Goal: Task Accomplishment & Management: Use online tool/utility

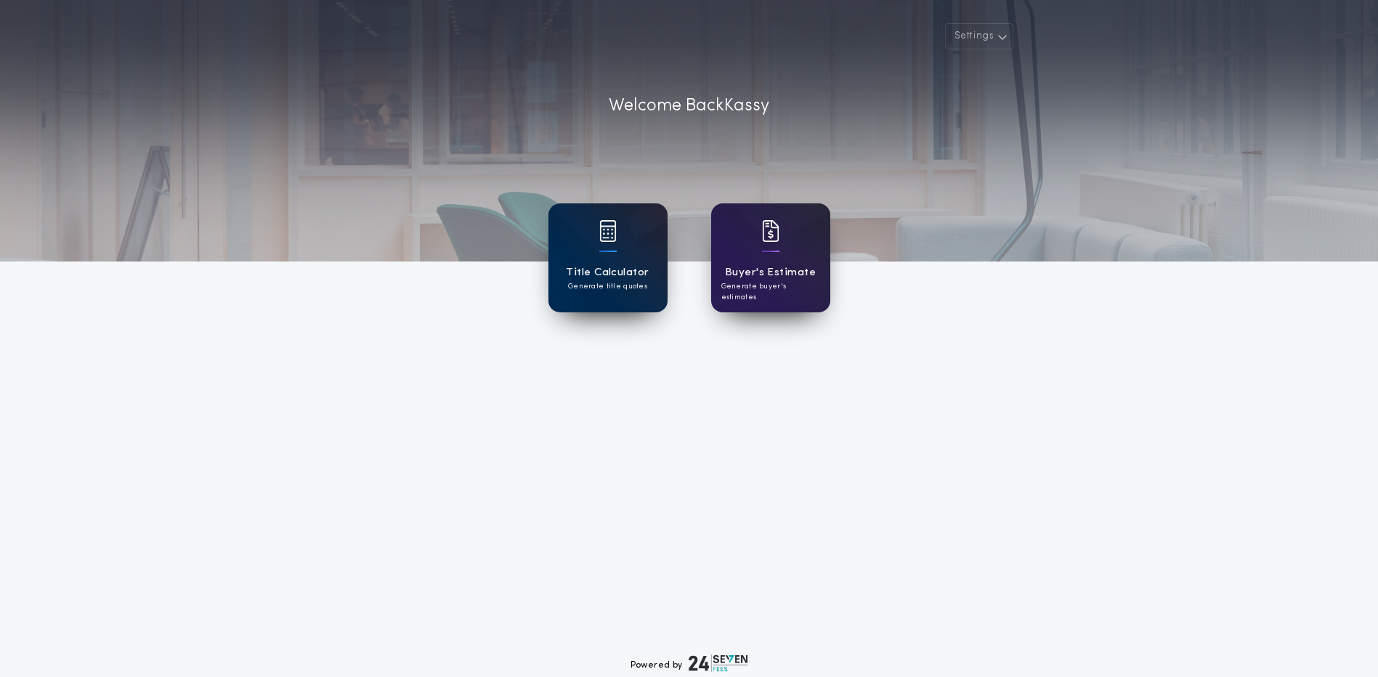
click at [569, 298] on div "Title Calculator Generate title quotes" at bounding box center [607, 257] width 119 height 109
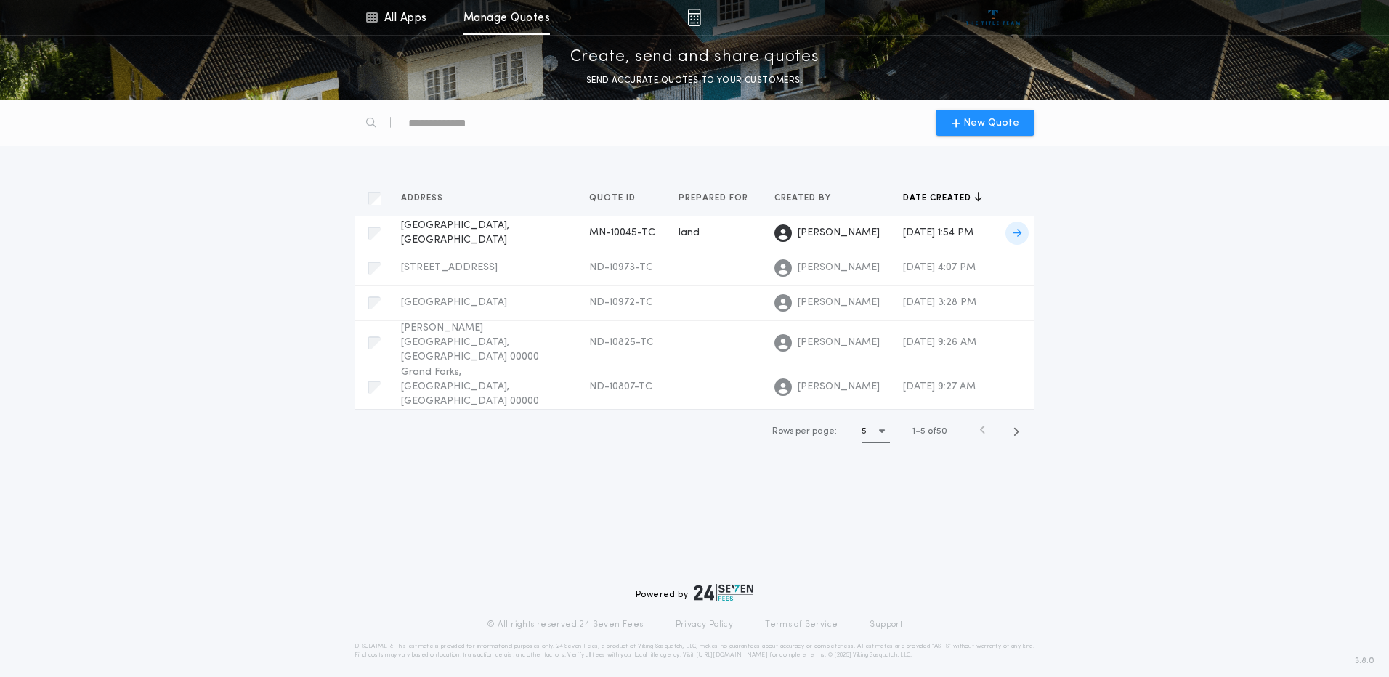
click at [667, 241] on td "land" at bounding box center [715, 233] width 96 height 35
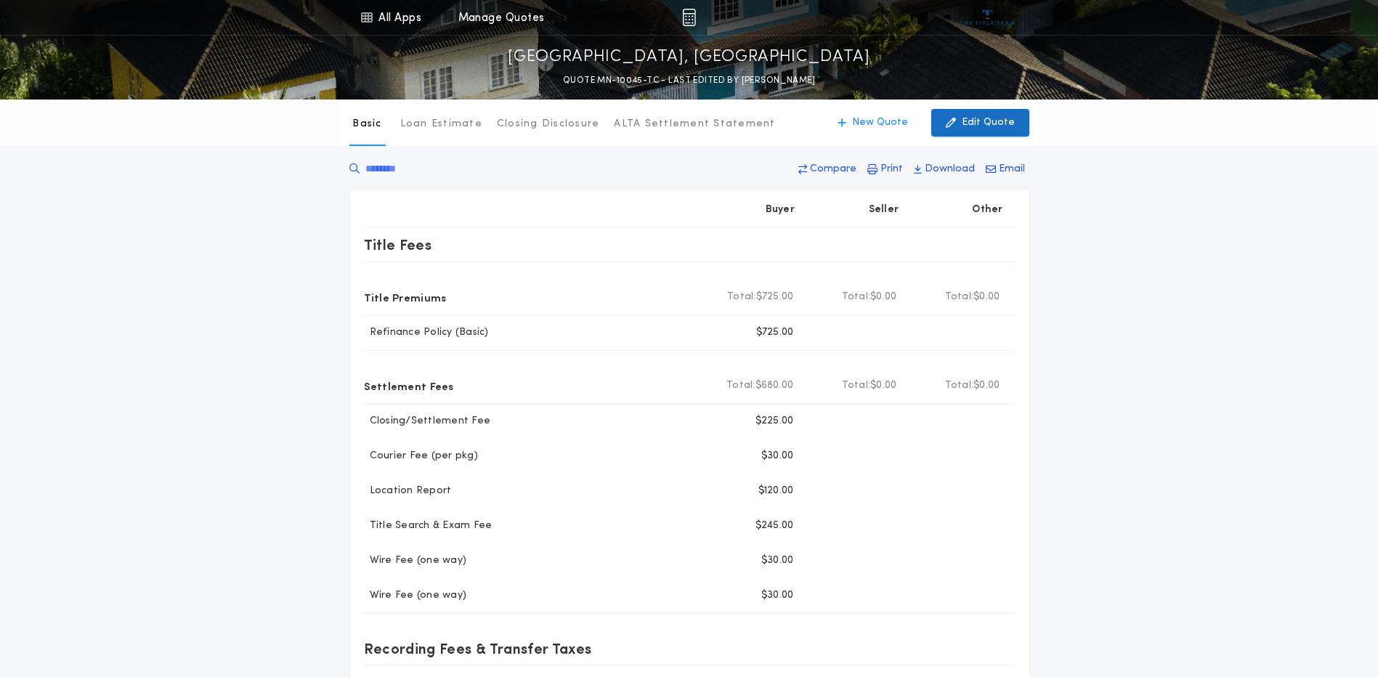
click at [986, 121] on p "Edit Quote" at bounding box center [988, 122] width 53 height 15
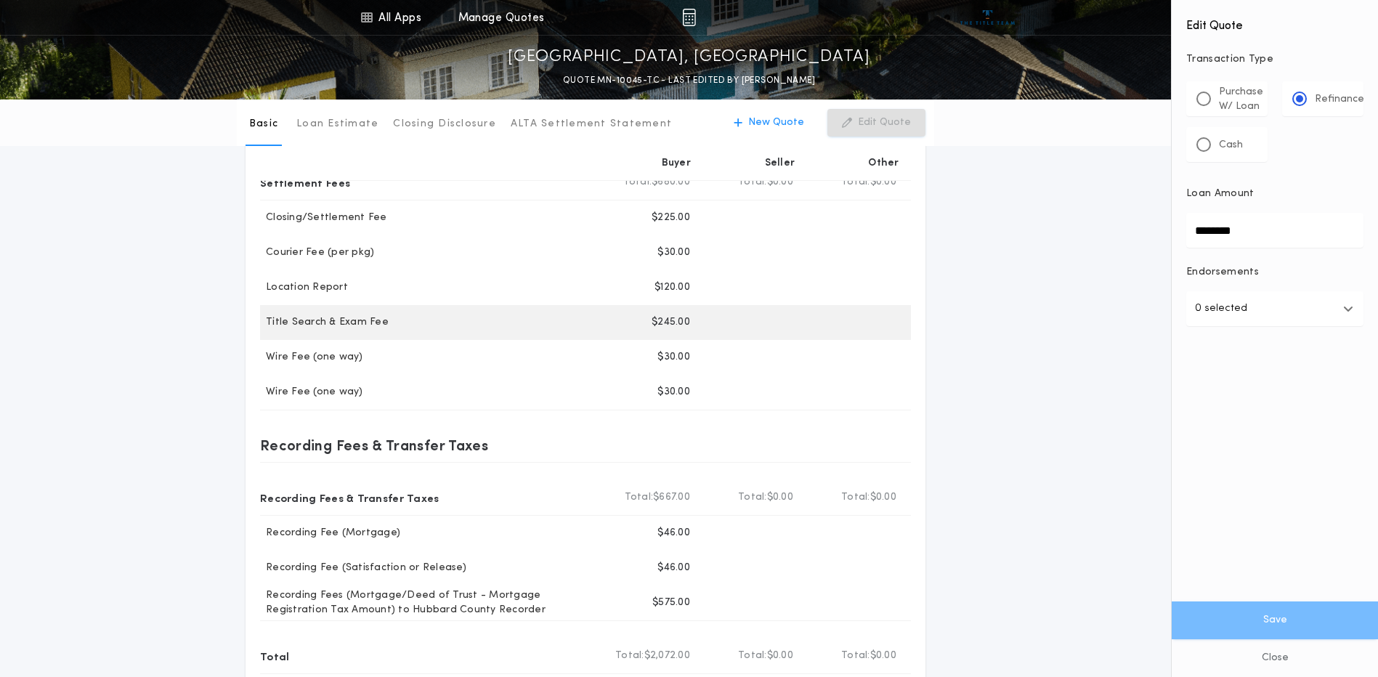
scroll to position [290, 0]
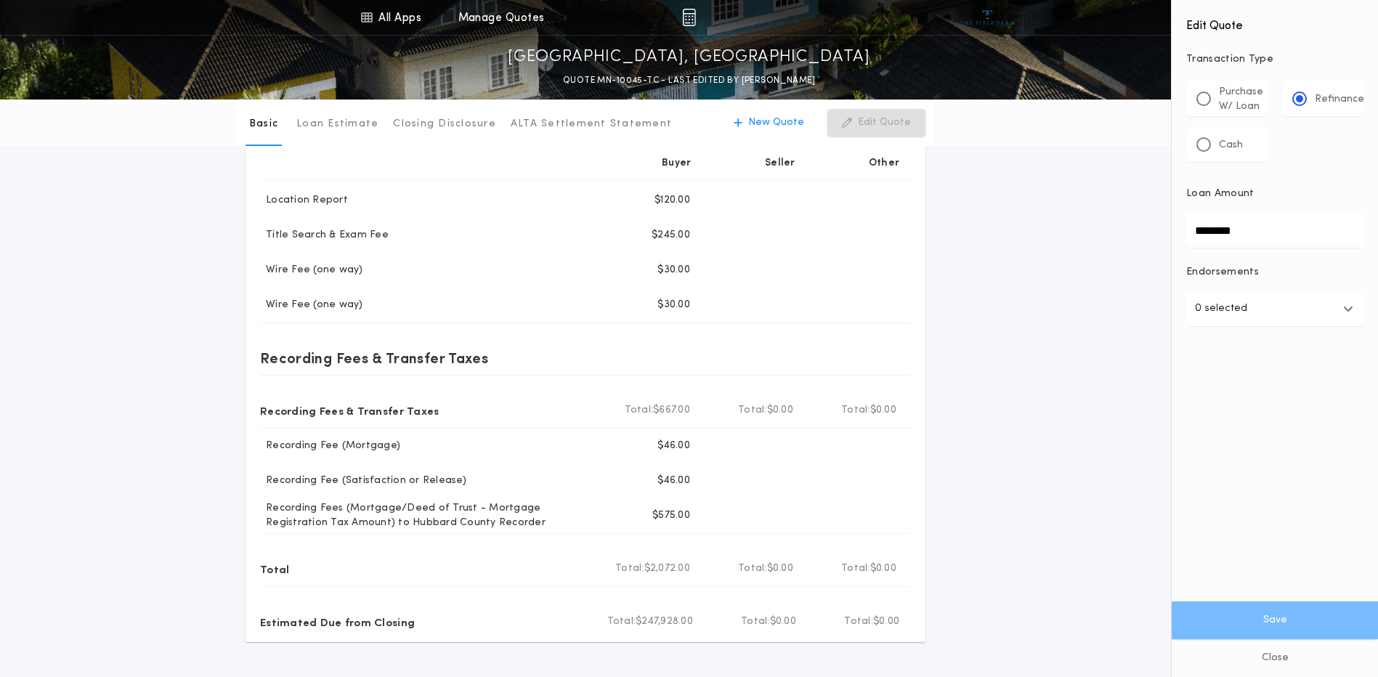
click at [1026, 380] on div "Basic Loan Estimate Closing Disclosure ALTA Settlement Statement Basic New Quot…" at bounding box center [689, 225] width 1378 height 833
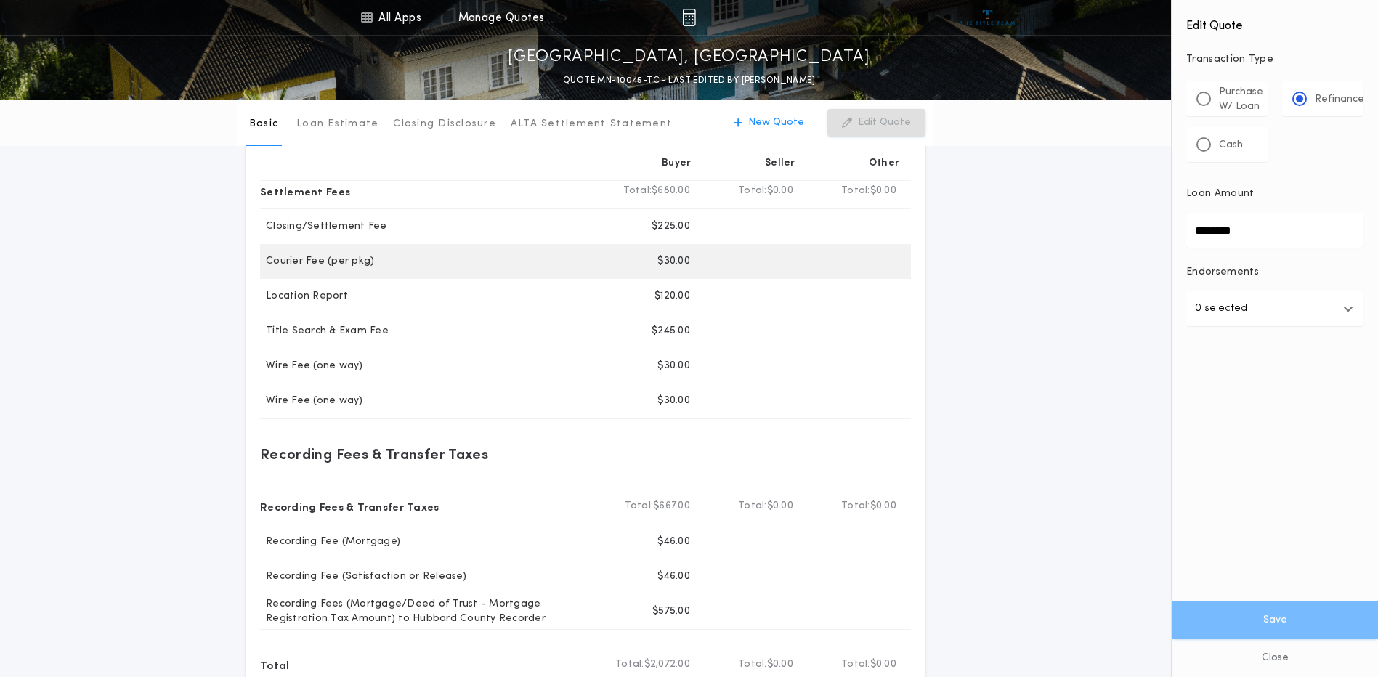
scroll to position [218, 0]
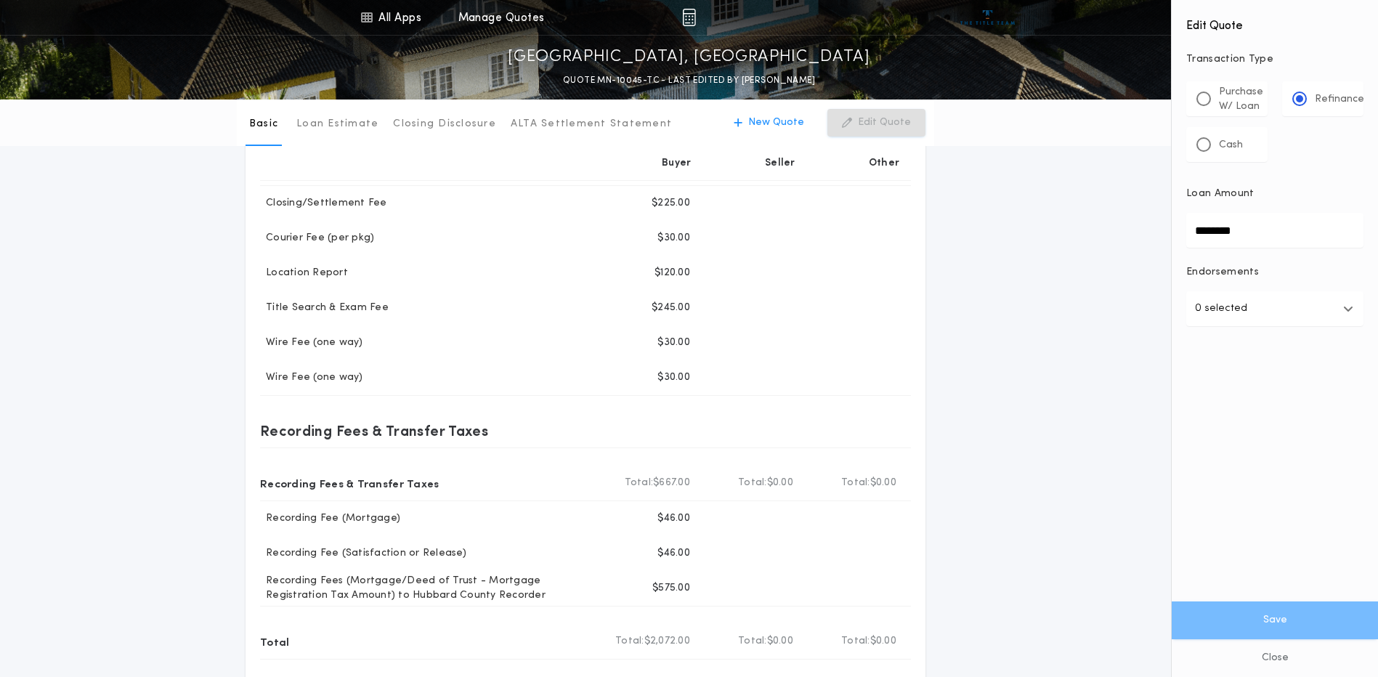
click at [1023, 389] on div "Basic Loan Estimate Closing Disclosure ALTA Settlement Statement Basic New Quot…" at bounding box center [689, 298] width 1378 height 833
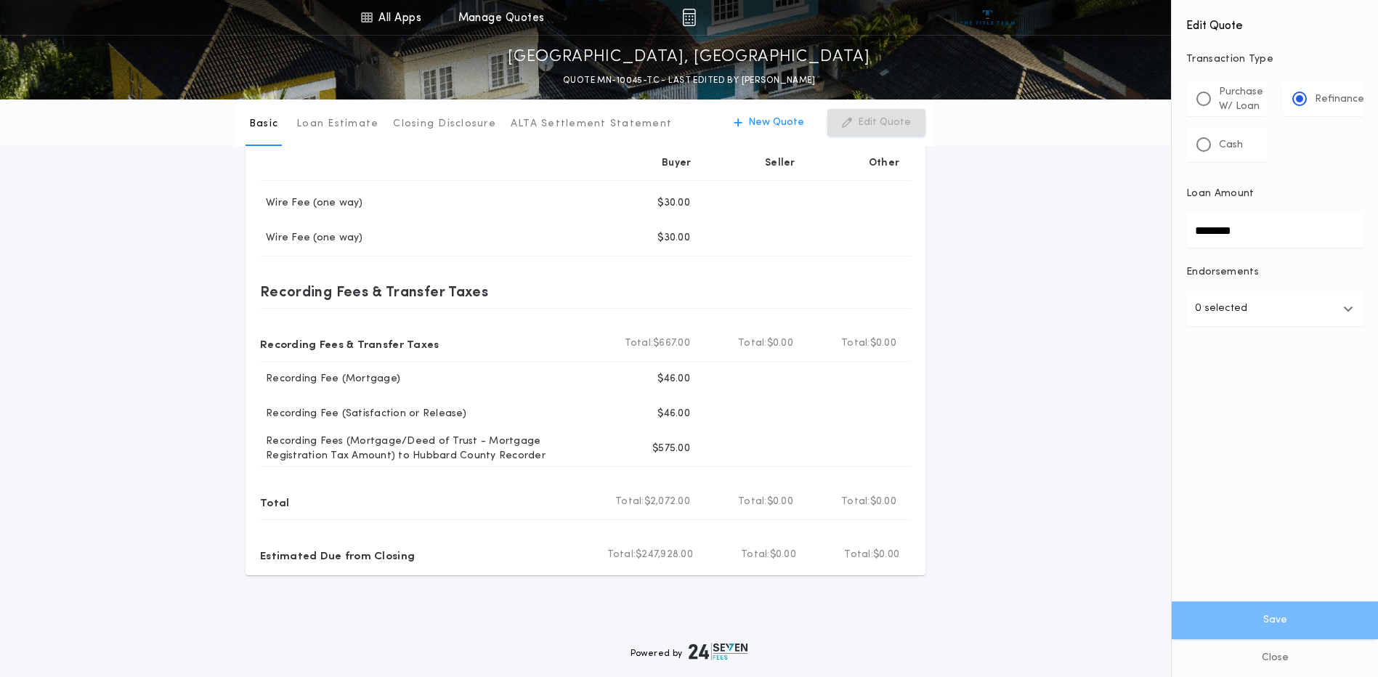
scroll to position [363, 0]
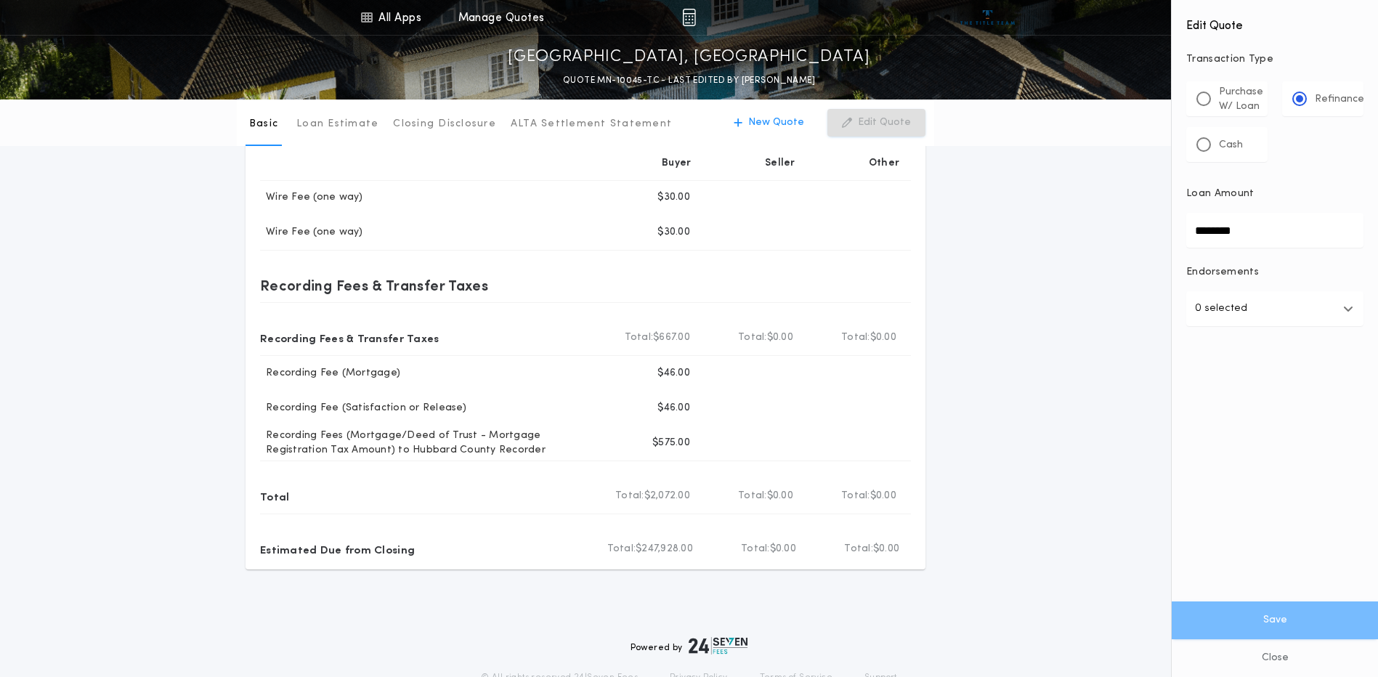
click at [1070, 348] on div "Basic Loan Estimate Closing Disclosure ALTA Settlement Statement Basic New Quot…" at bounding box center [689, 152] width 1378 height 833
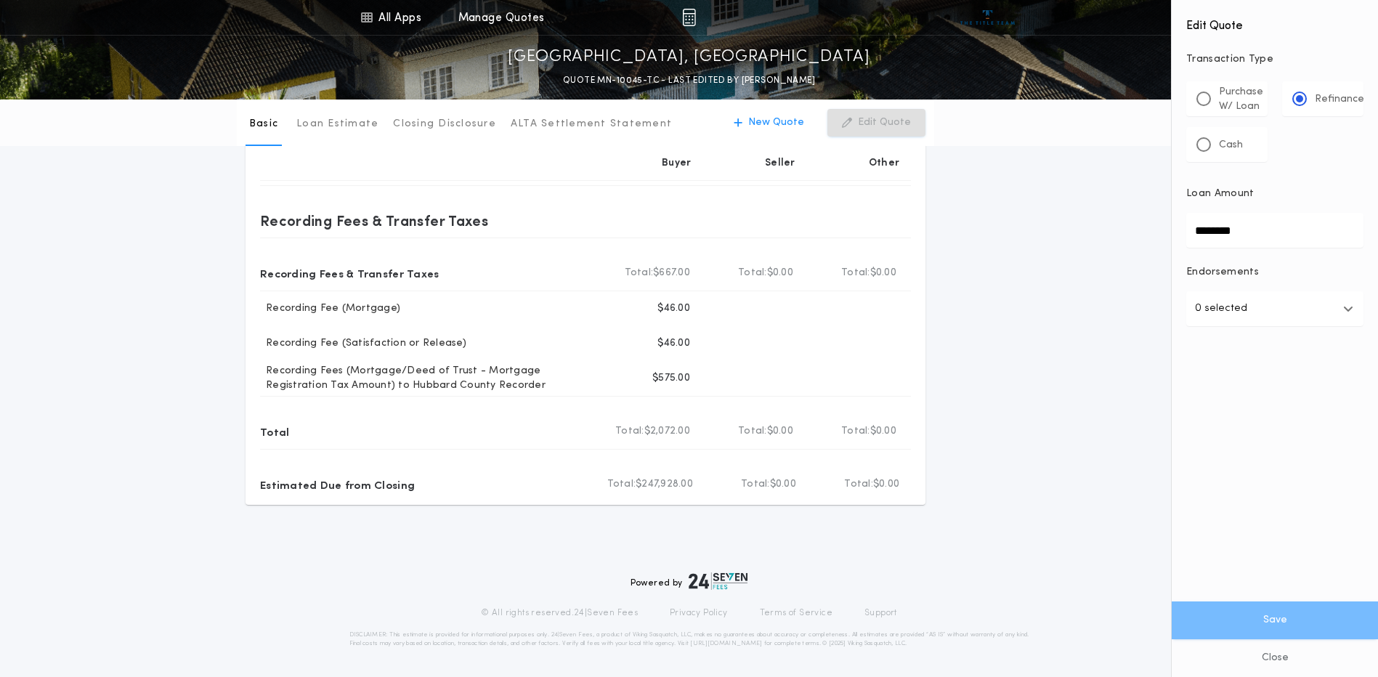
scroll to position [65, 0]
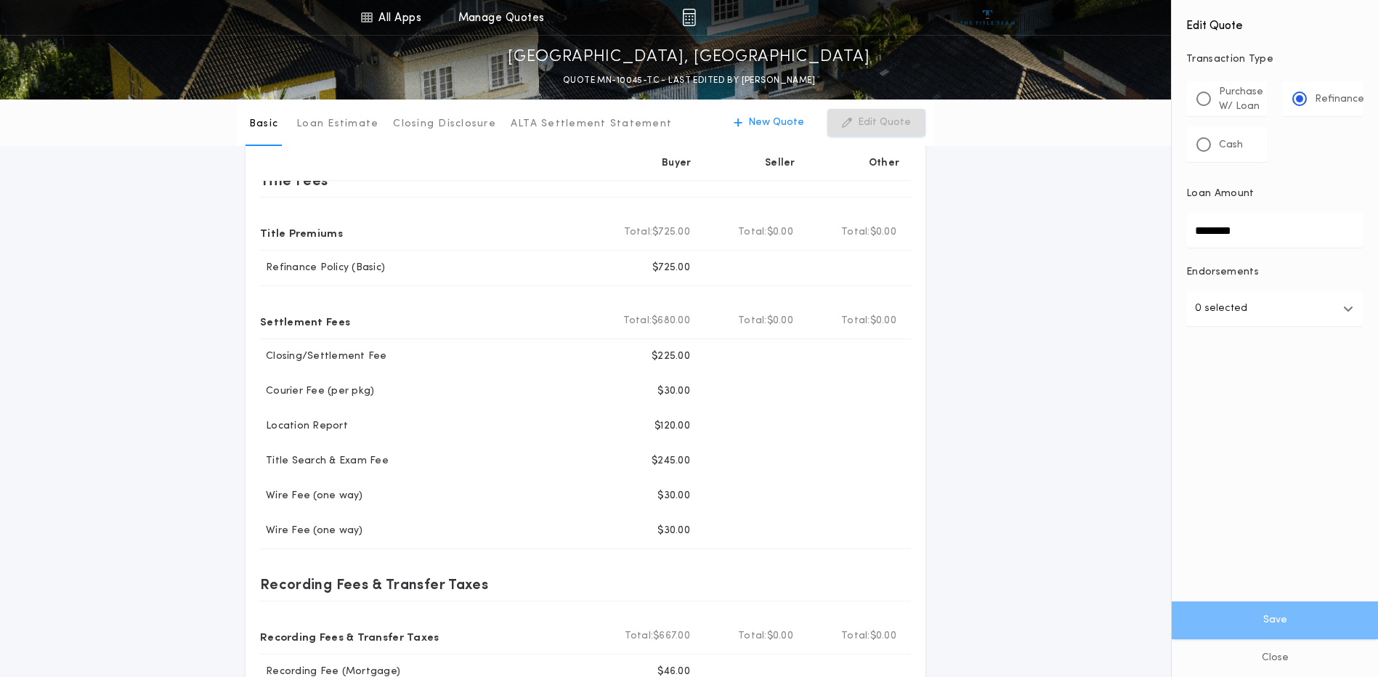
click at [1023, 415] on div "Basic Loan Estimate Closing Disclosure ALTA Settlement Statement Basic New Quot…" at bounding box center [689, 451] width 1378 height 833
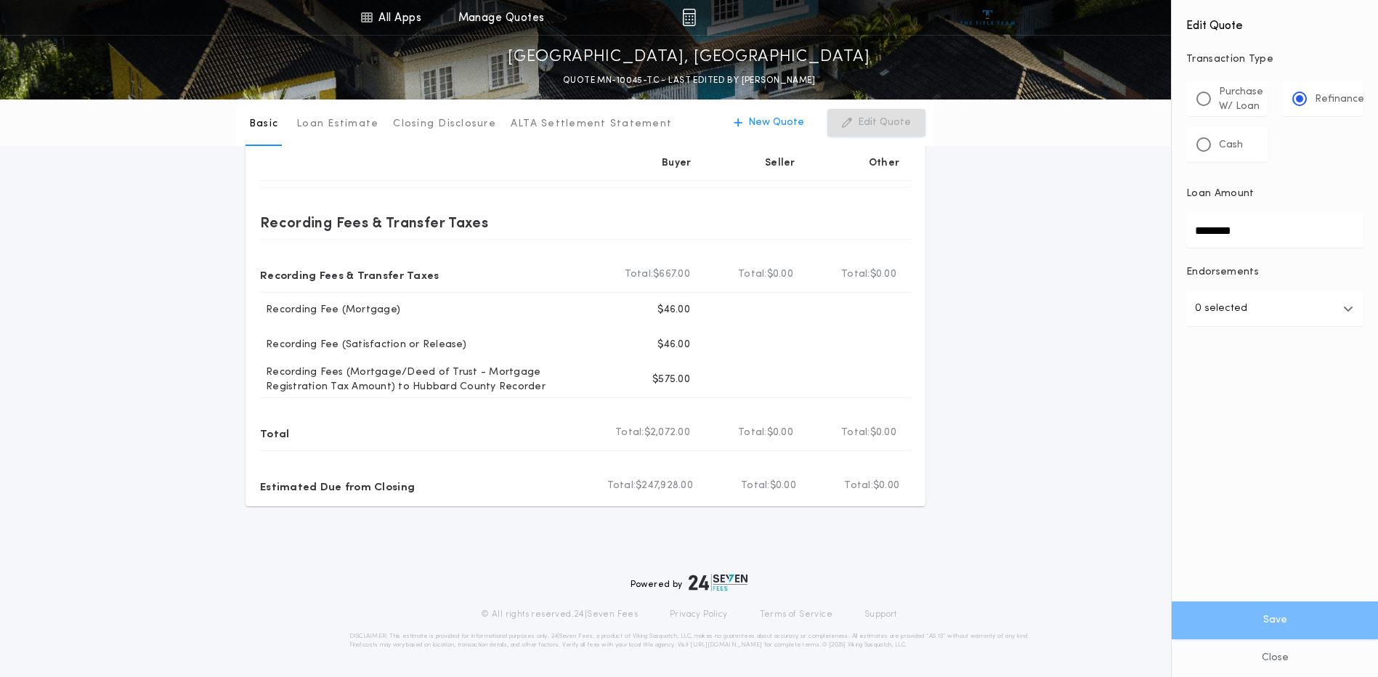
scroll to position [428, 0]
click at [1073, 343] on div "Basic Loan Estimate Closing Disclosure ALTA Settlement Statement Basic New Quot…" at bounding box center [689, 88] width 1378 height 833
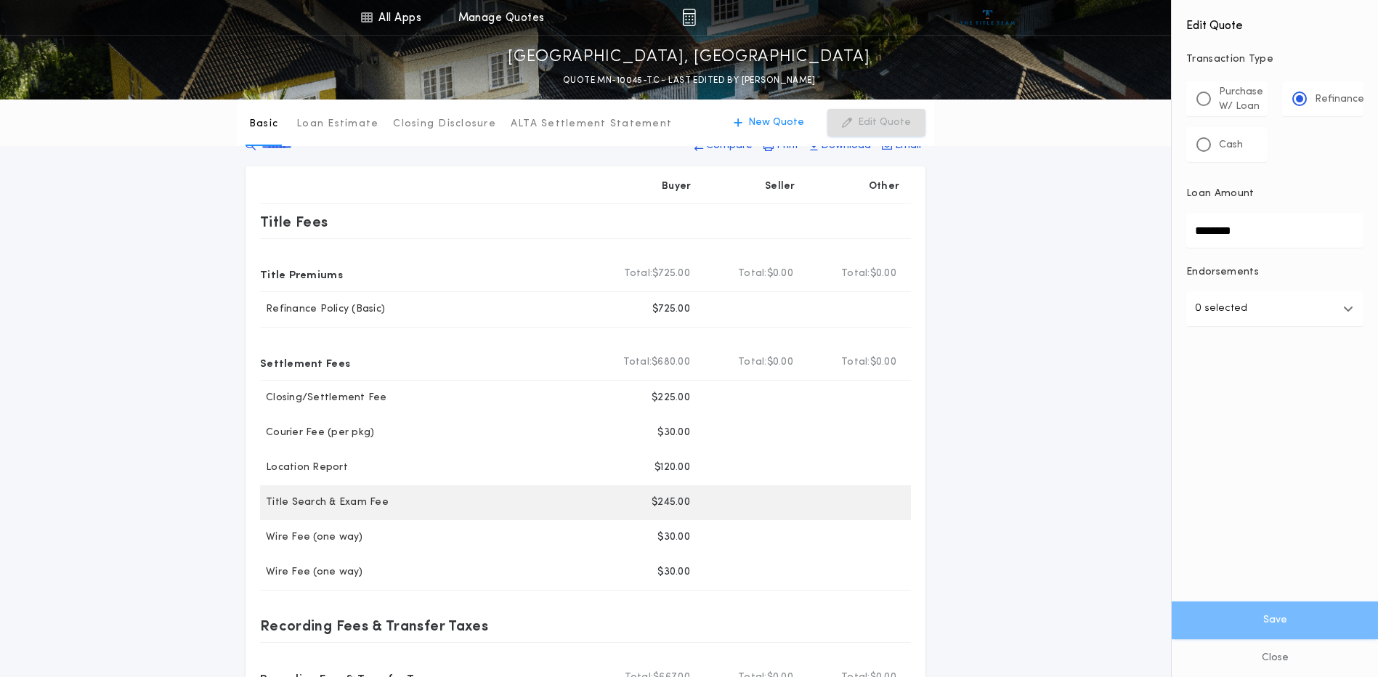
scroll to position [0, 0]
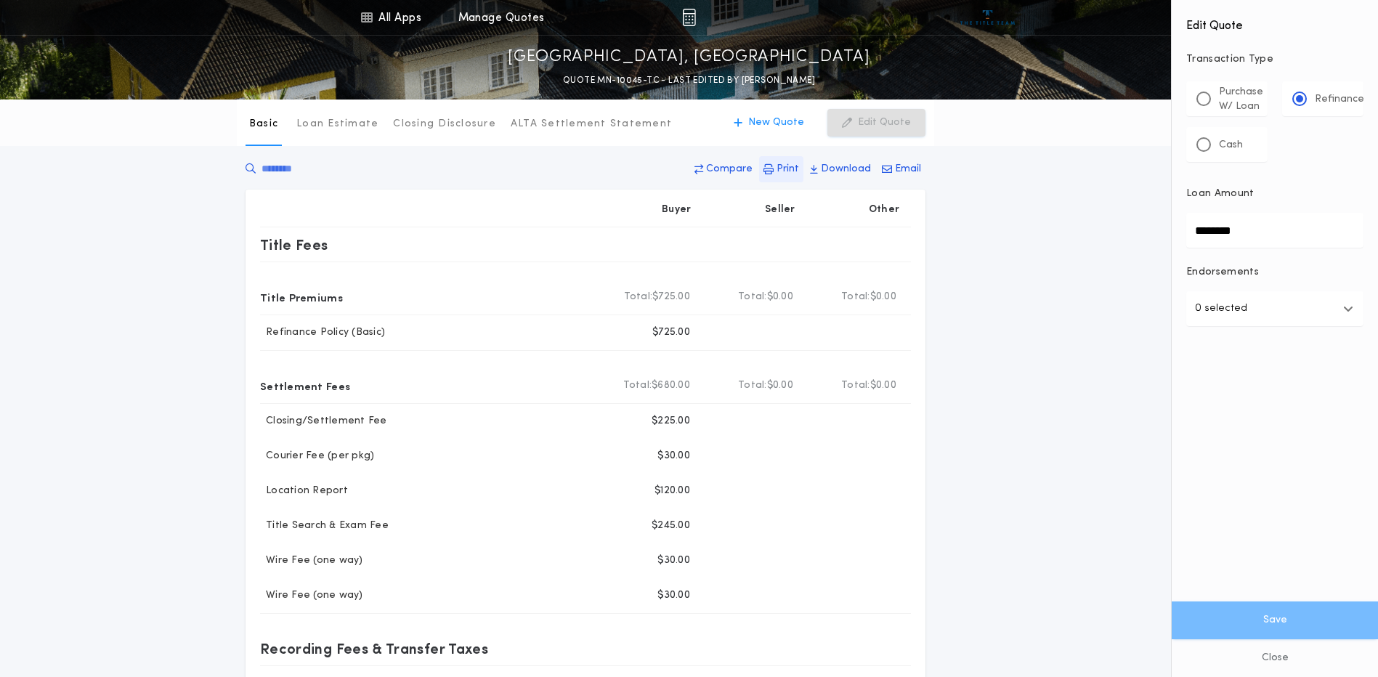
click at [791, 167] on p "Print" at bounding box center [787, 169] width 23 height 15
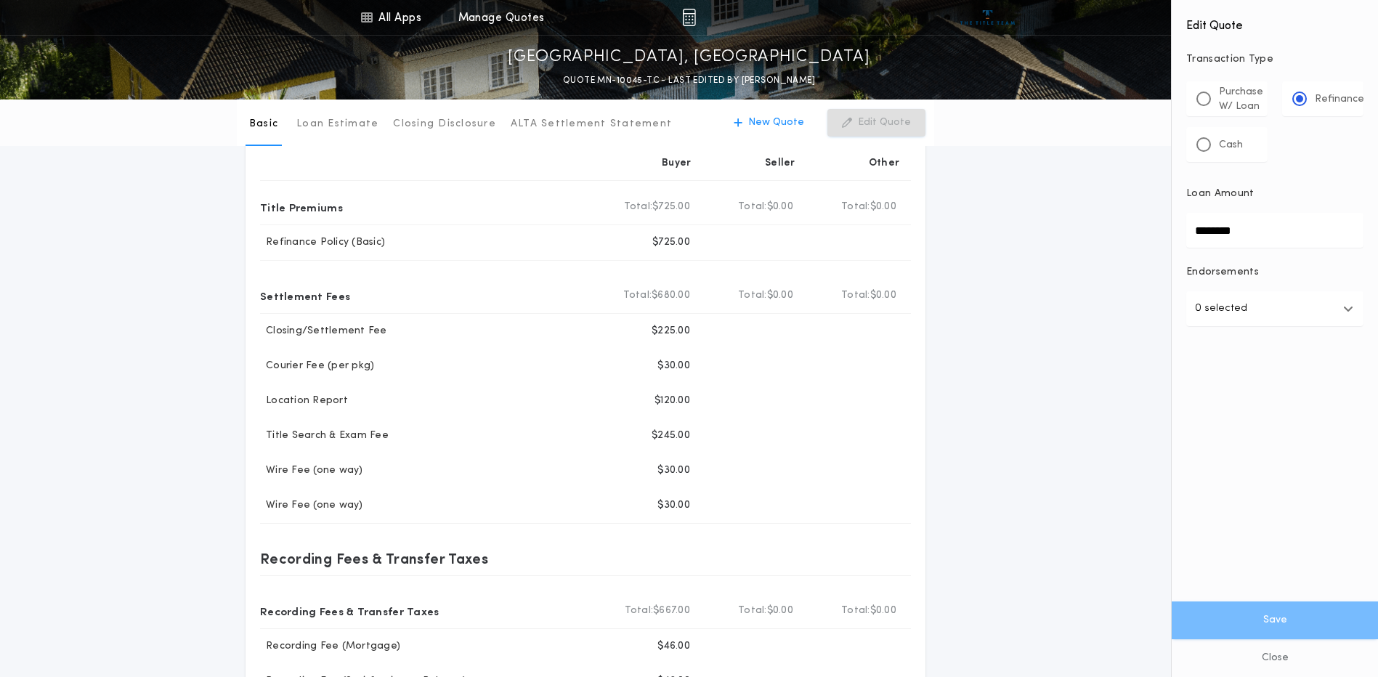
scroll to position [363, 0]
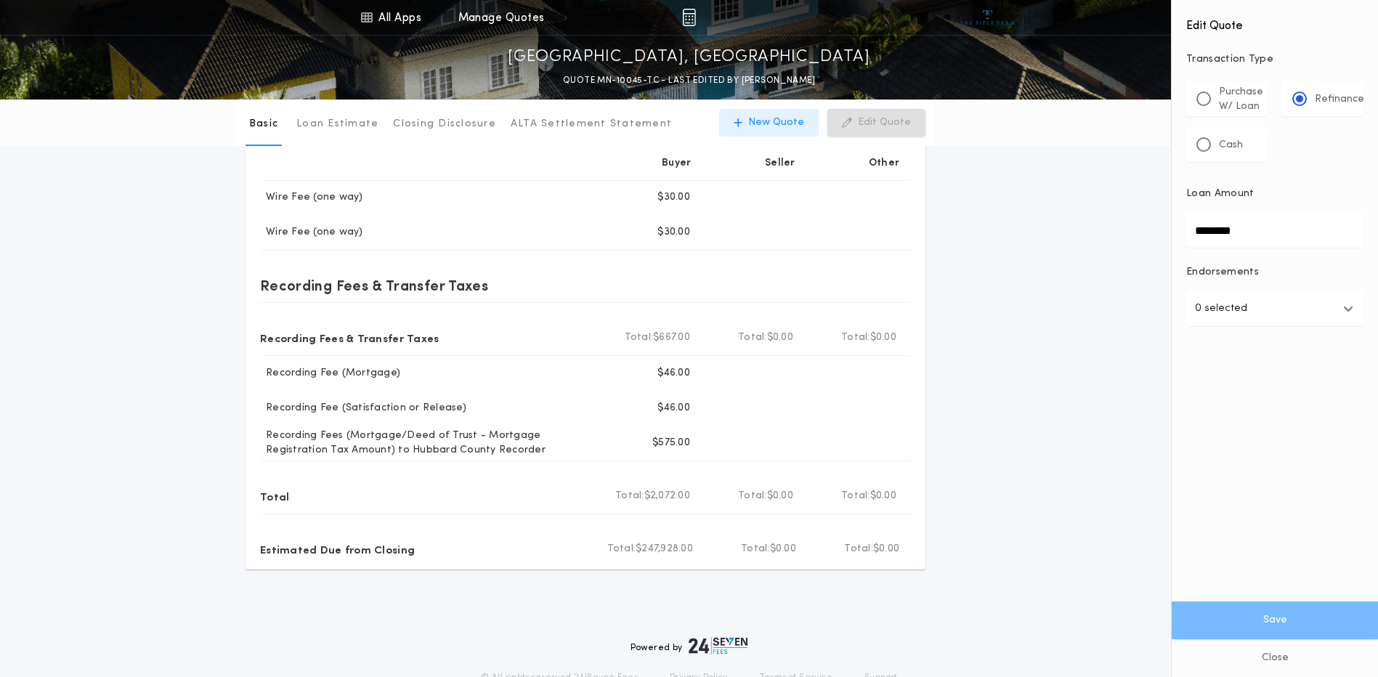
click at [765, 122] on p "New Quote" at bounding box center [776, 122] width 56 height 15
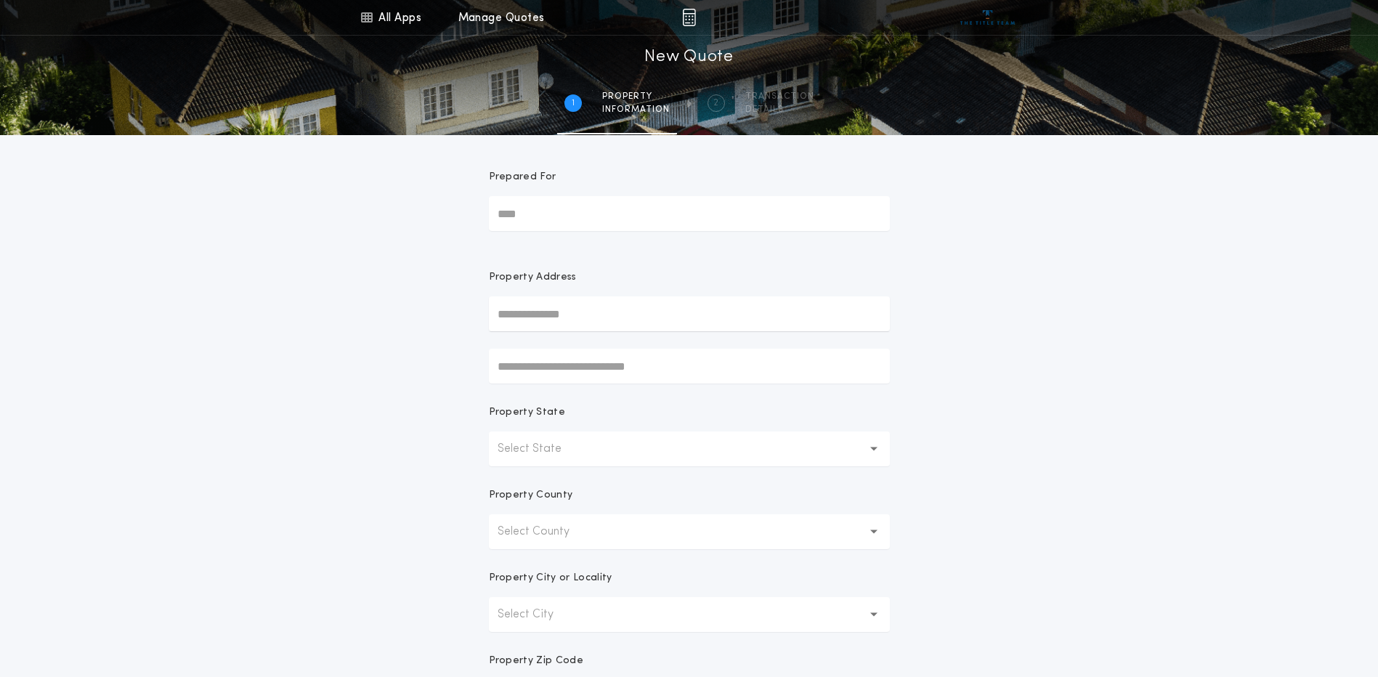
click at [669, 313] on input "text" at bounding box center [689, 313] width 401 height 35
paste input "**********"
type input "**********"
click at [1080, 330] on div "**********" at bounding box center [689, 415] width 1378 height 830
click at [1074, 336] on div "**********" at bounding box center [689, 415] width 1378 height 830
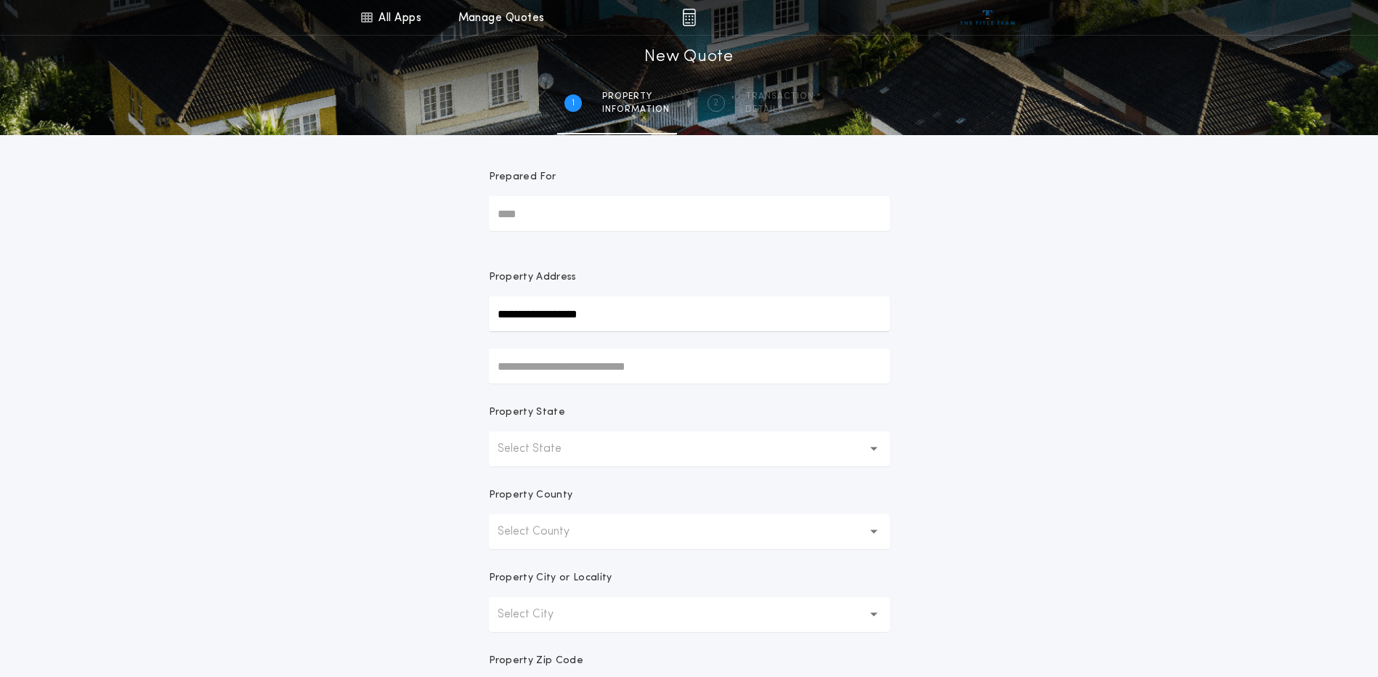
click at [708, 450] on button "Select State" at bounding box center [689, 448] width 401 height 35
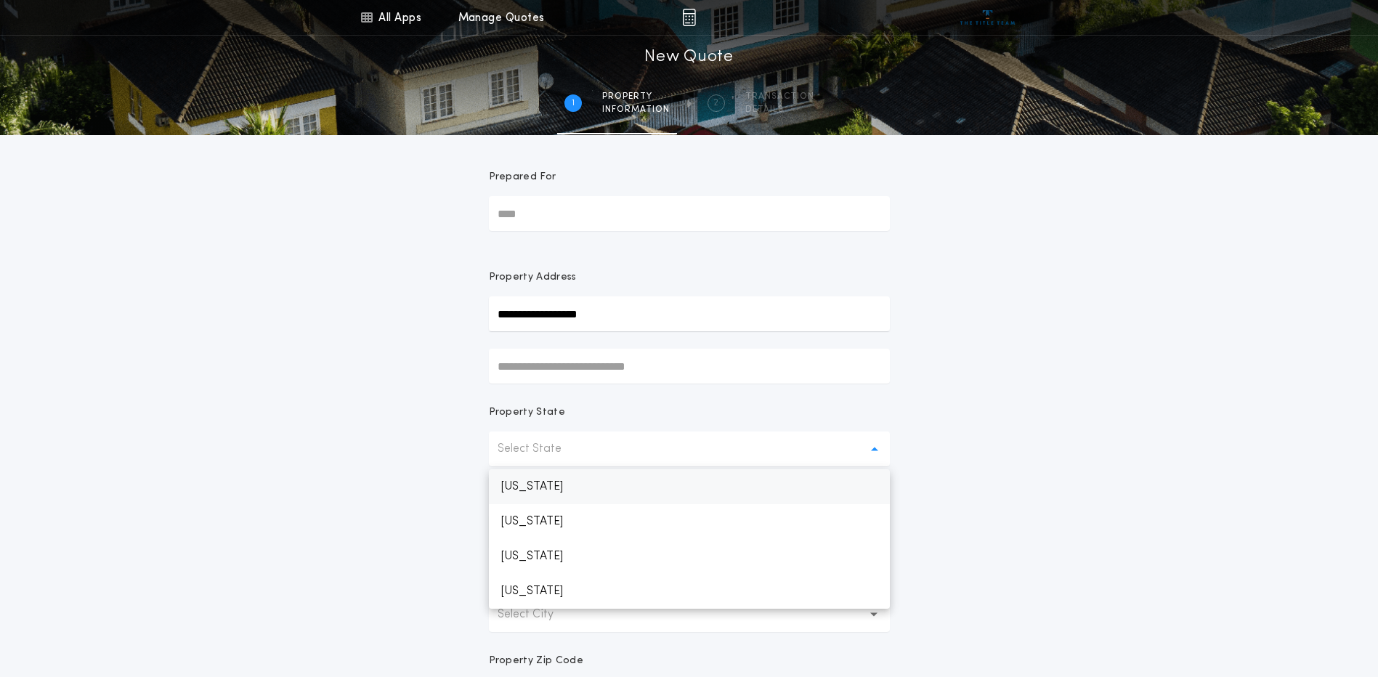
click at [553, 500] on p "[US_STATE]" at bounding box center [689, 486] width 401 height 35
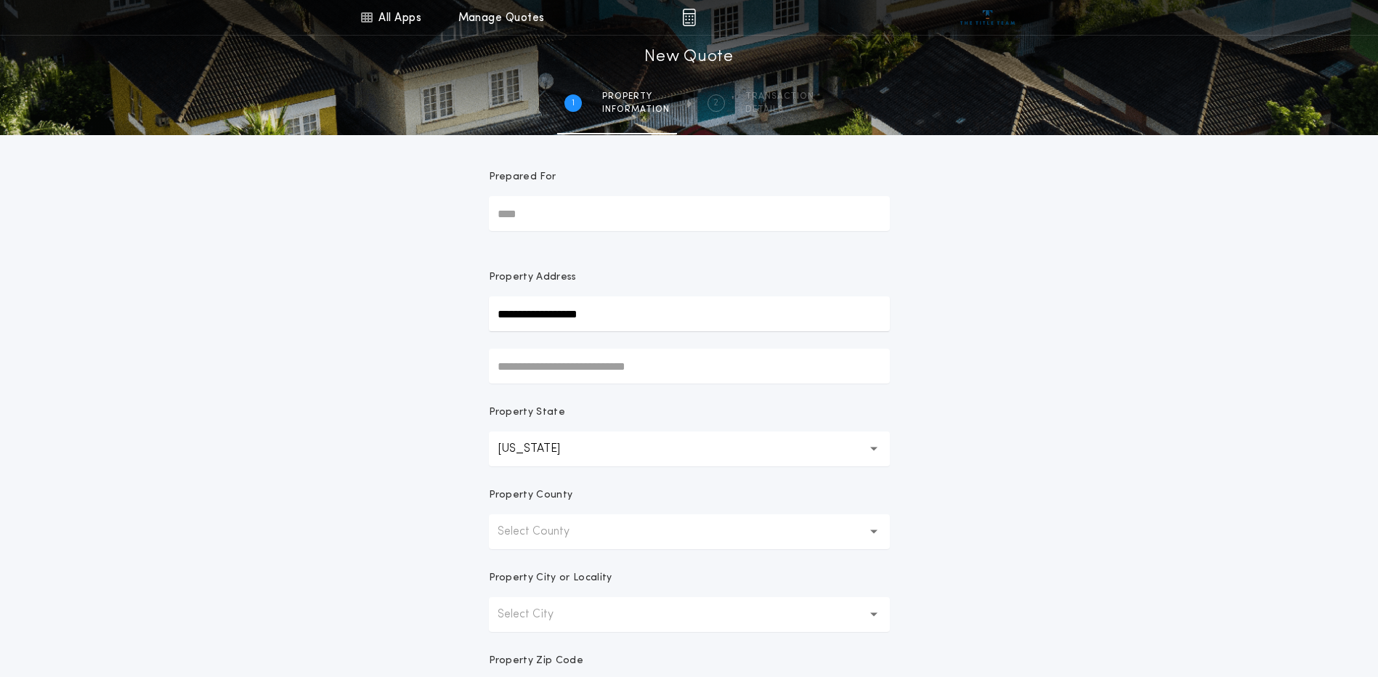
click at [1101, 448] on div "**********" at bounding box center [689, 415] width 1378 height 830
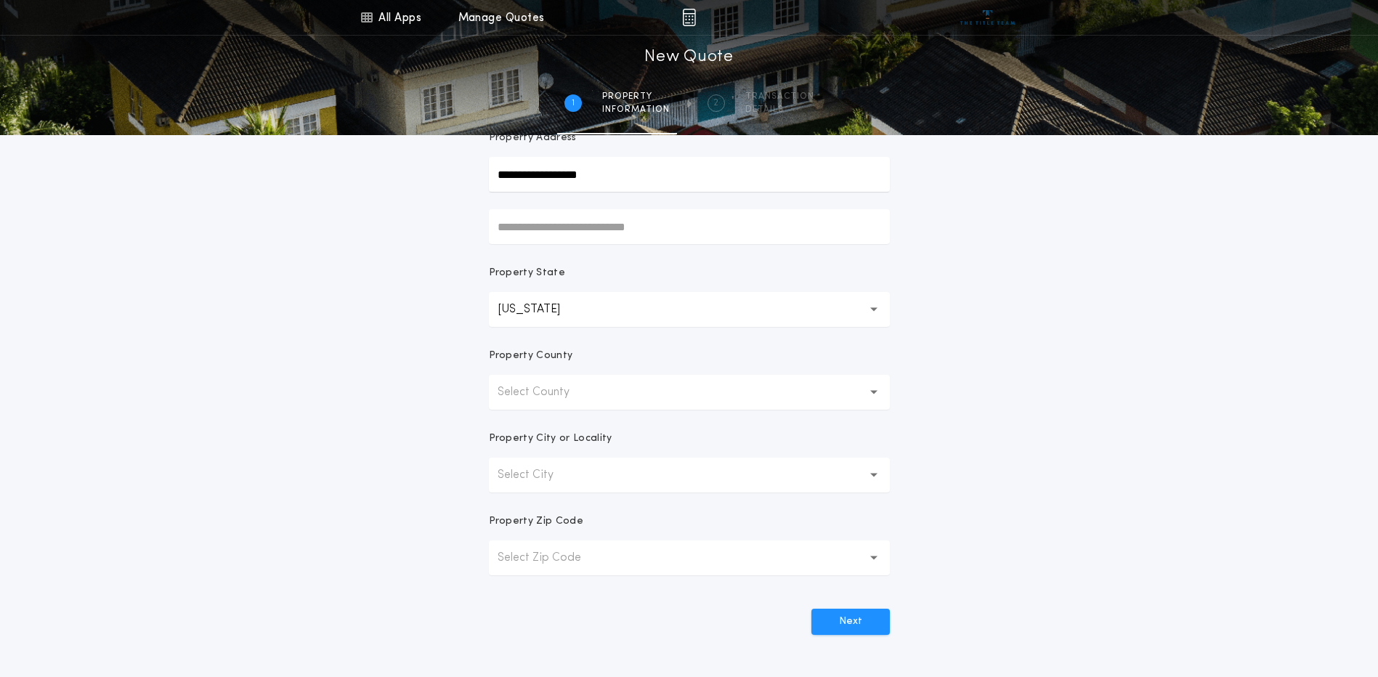
scroll to position [145, 0]
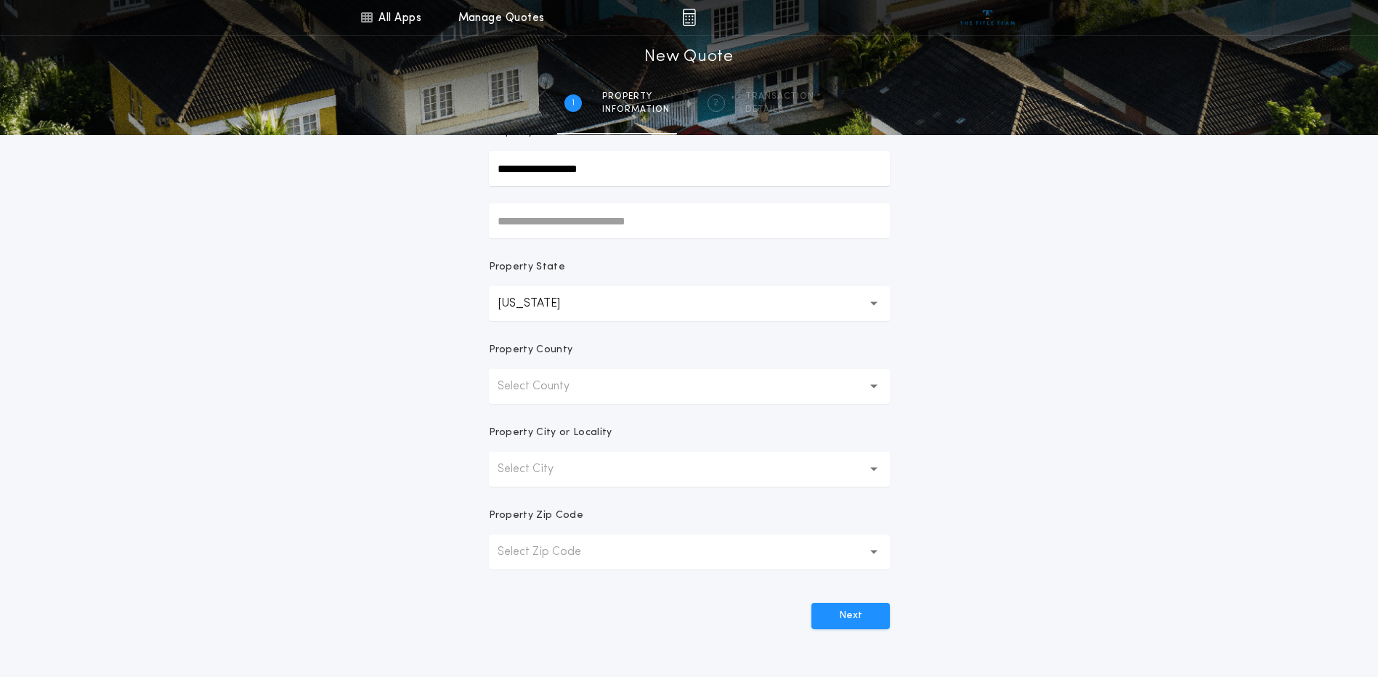
click at [659, 394] on button "Select County" at bounding box center [689, 386] width 401 height 35
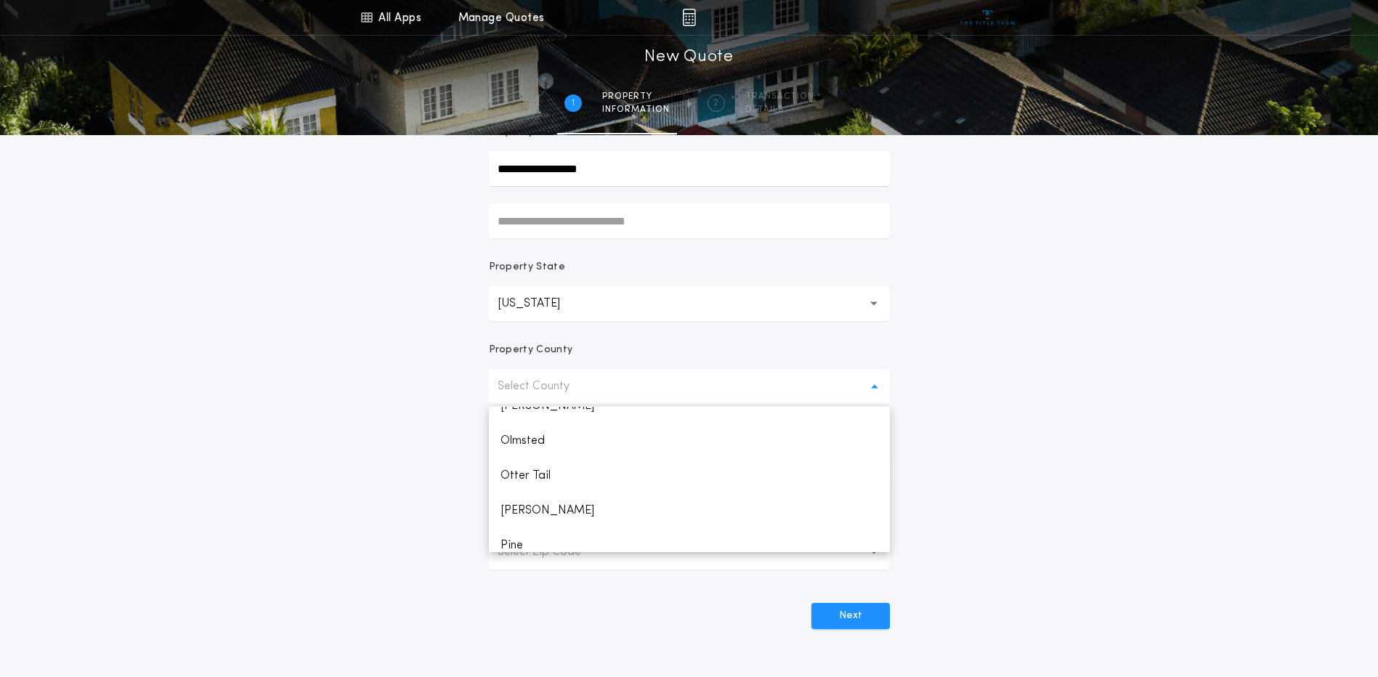
scroll to position [1816, 0]
click at [521, 531] on p "Otter Tail" at bounding box center [689, 525] width 401 height 35
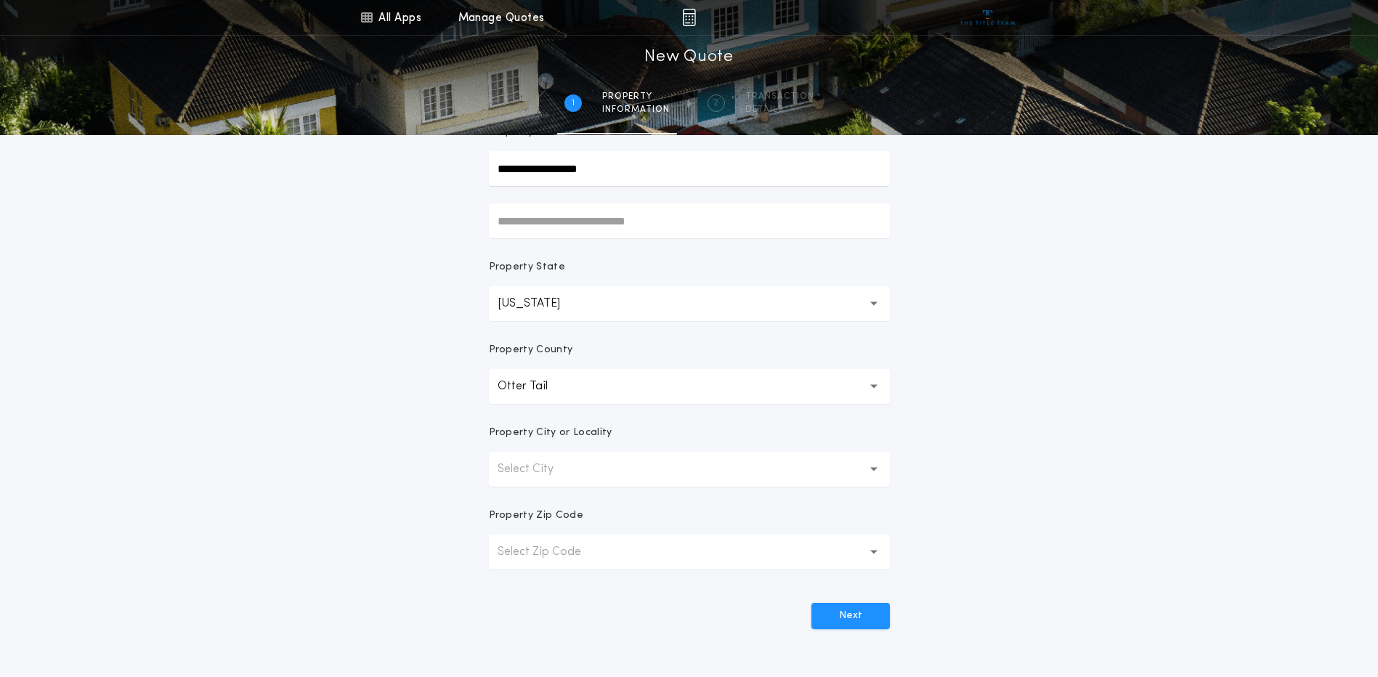
click at [1035, 402] on div "**********" at bounding box center [689, 270] width 1378 height 830
click at [647, 476] on button "Select City" at bounding box center [689, 469] width 401 height 35
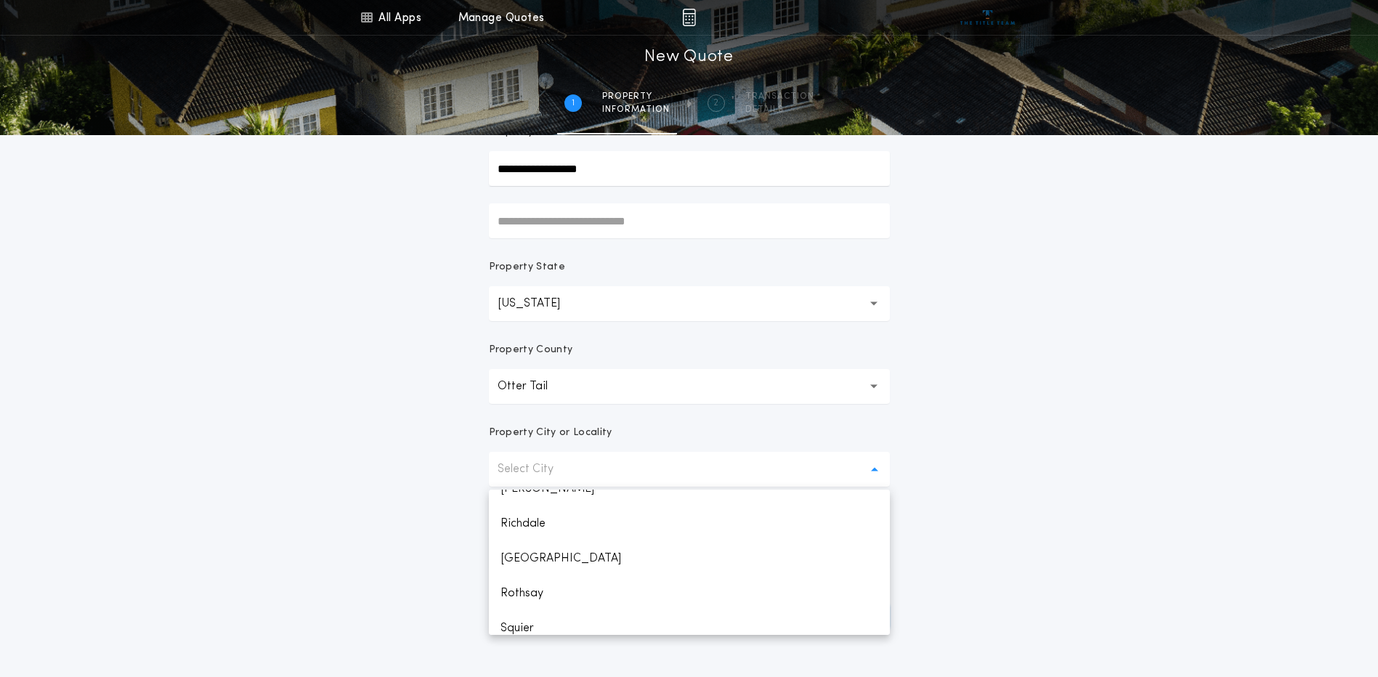
scroll to position [1017, 0]
click at [591, 507] on p "Pelican Rapids" at bounding box center [689, 501] width 401 height 35
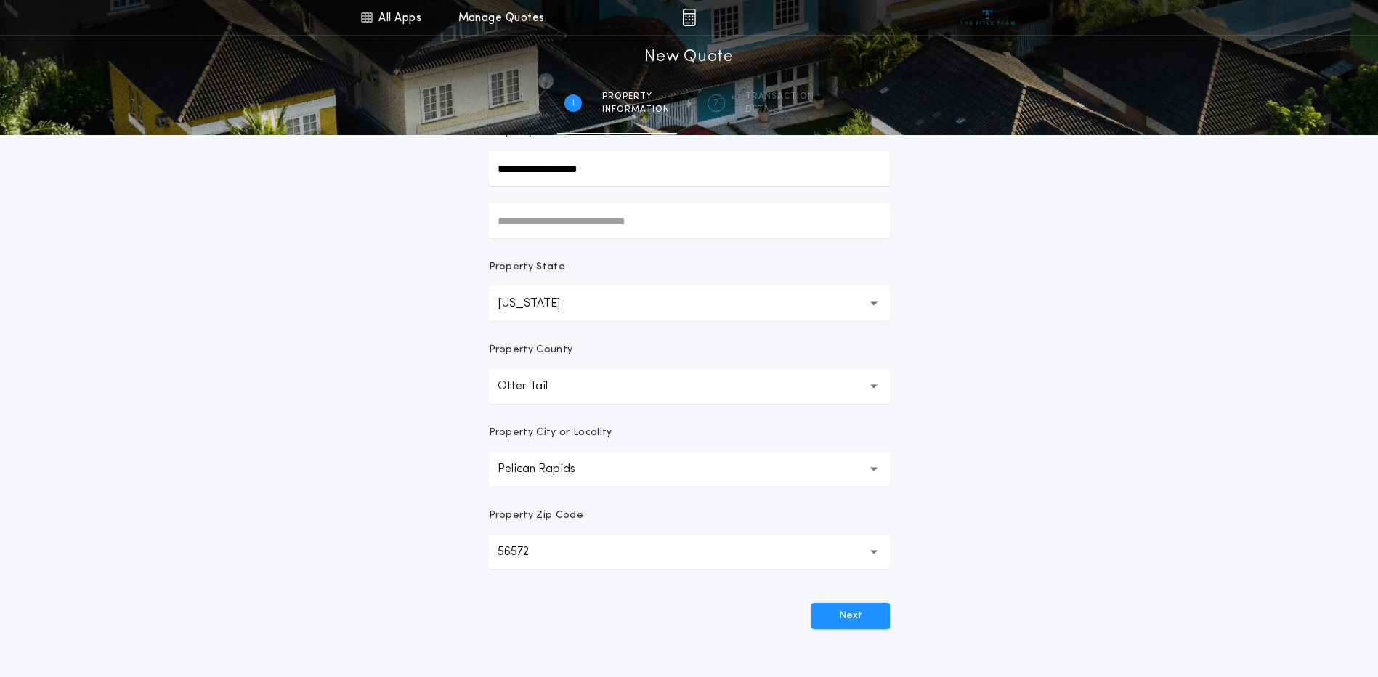
click at [1007, 383] on div "**********" at bounding box center [689, 270] width 1378 height 830
click at [857, 611] on button "Next" at bounding box center [850, 616] width 78 height 26
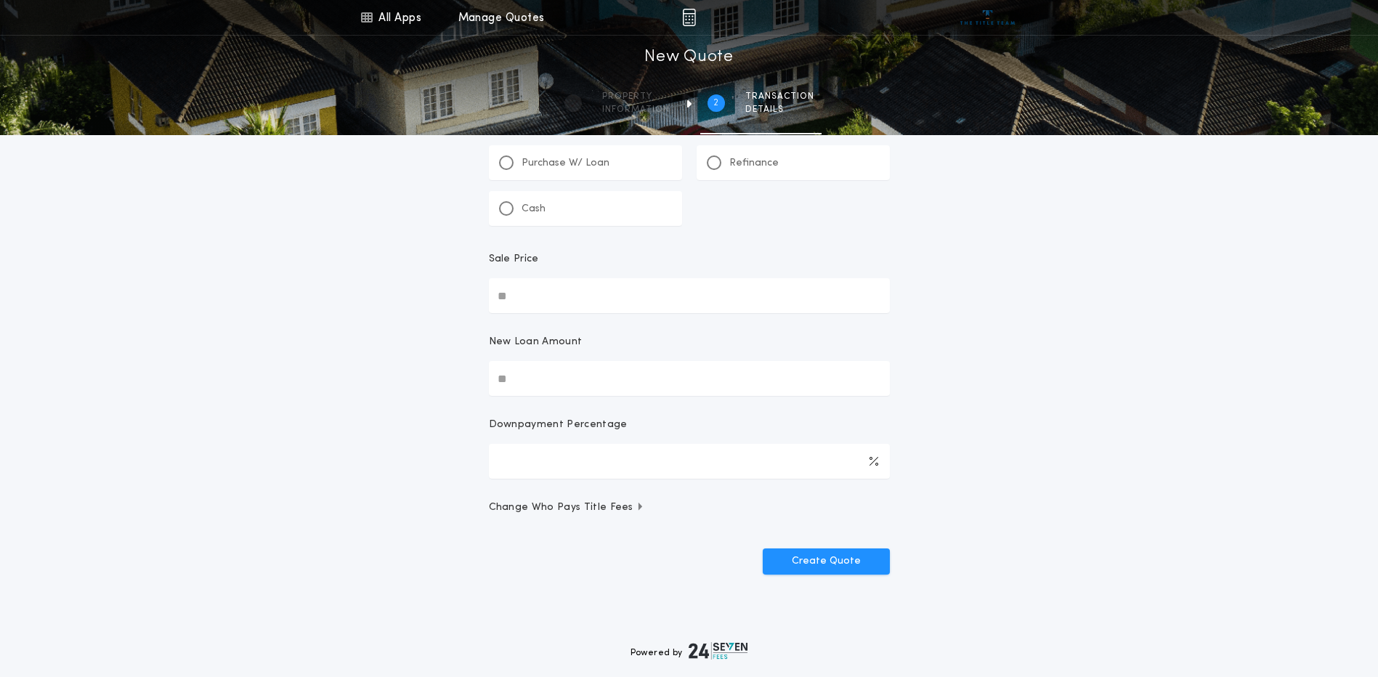
scroll to position [0, 0]
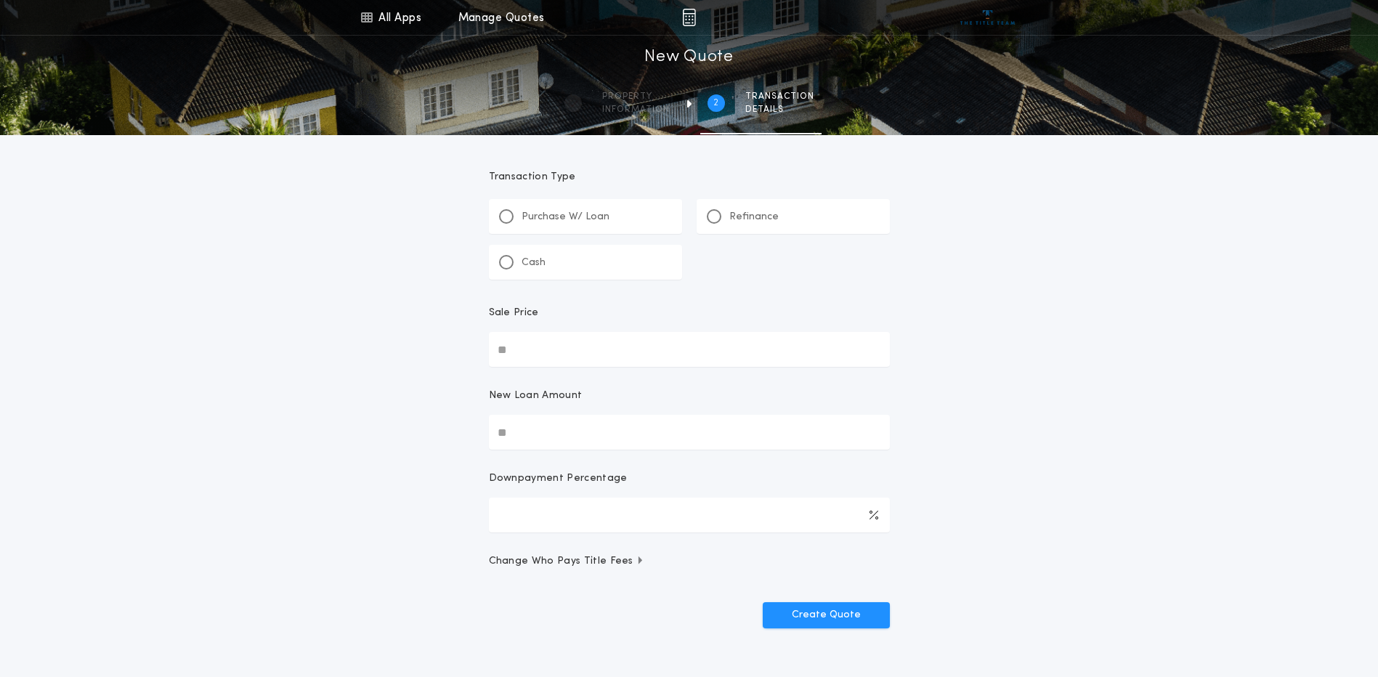
click at [730, 222] on p "Refinance" at bounding box center [753, 217] width 49 height 15
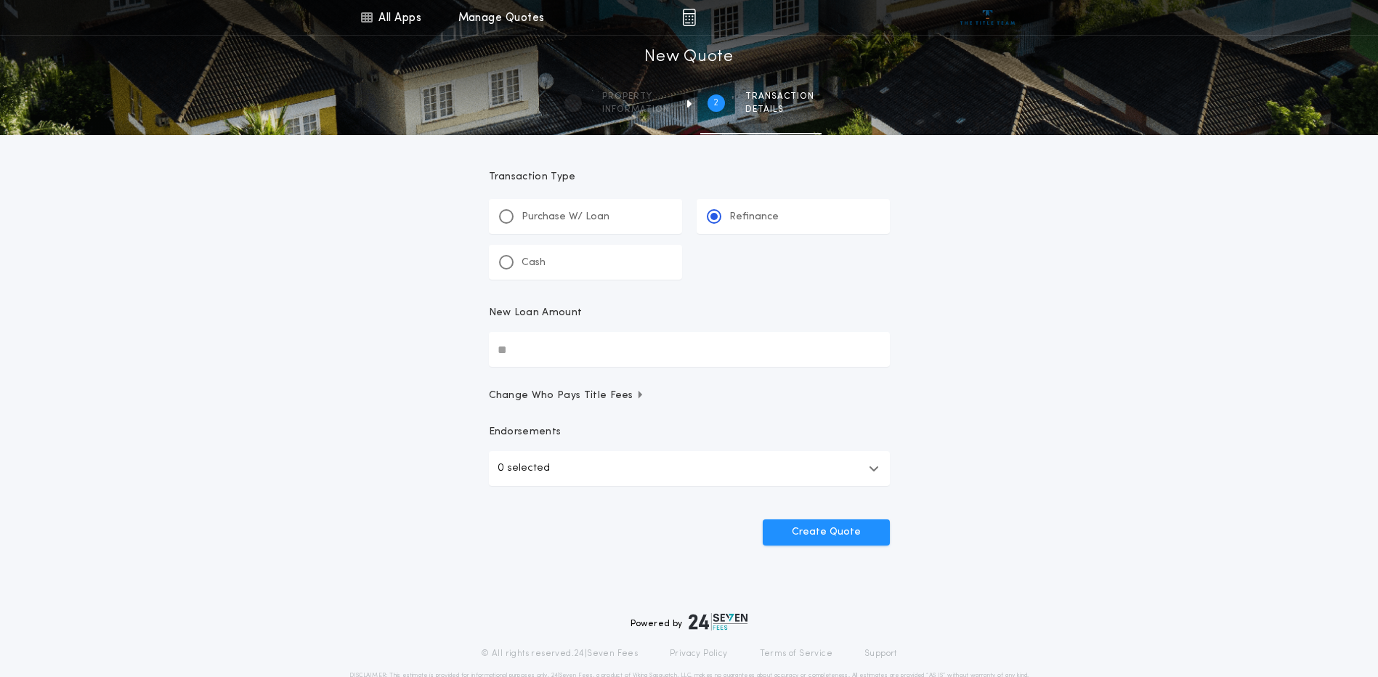
click at [590, 347] on input "New Loan Amount" at bounding box center [689, 349] width 401 height 35
type input "********"
click at [801, 525] on button "Create Quote" at bounding box center [826, 532] width 127 height 26
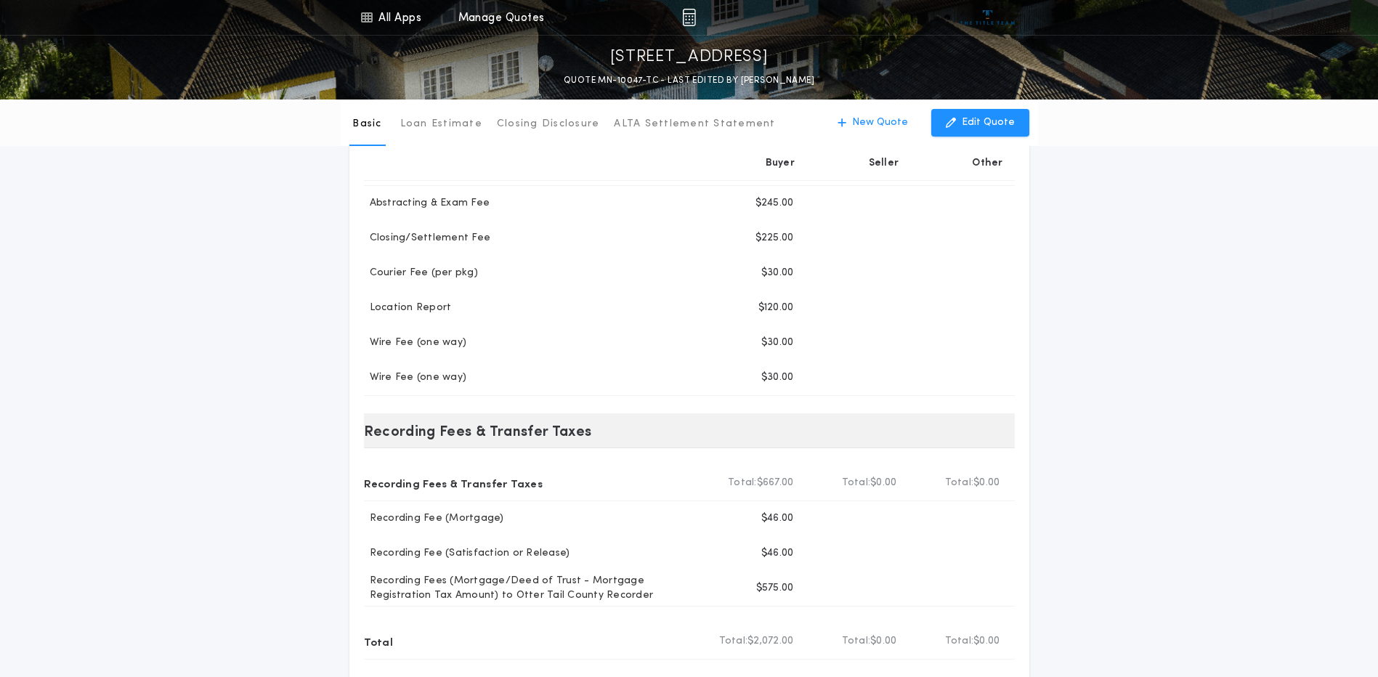
scroll to position [145, 0]
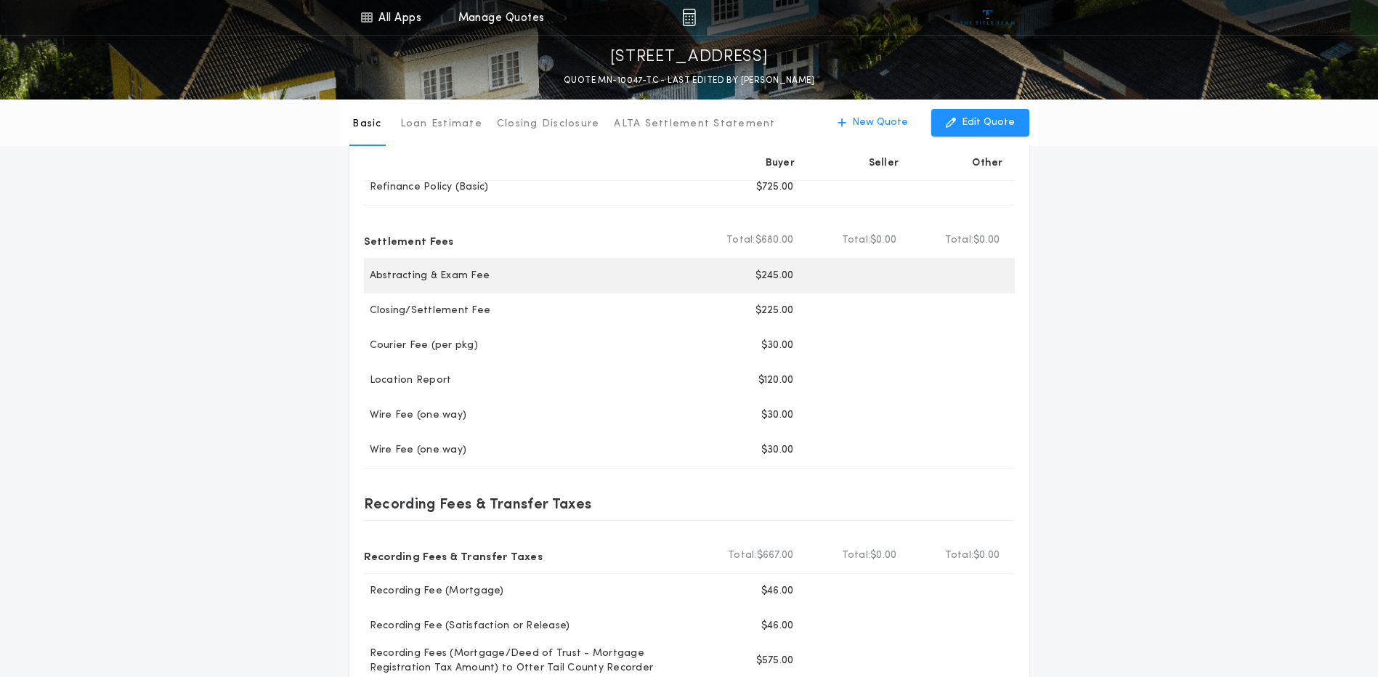
click at [793, 280] on p "$245.00" at bounding box center [774, 276] width 38 height 15
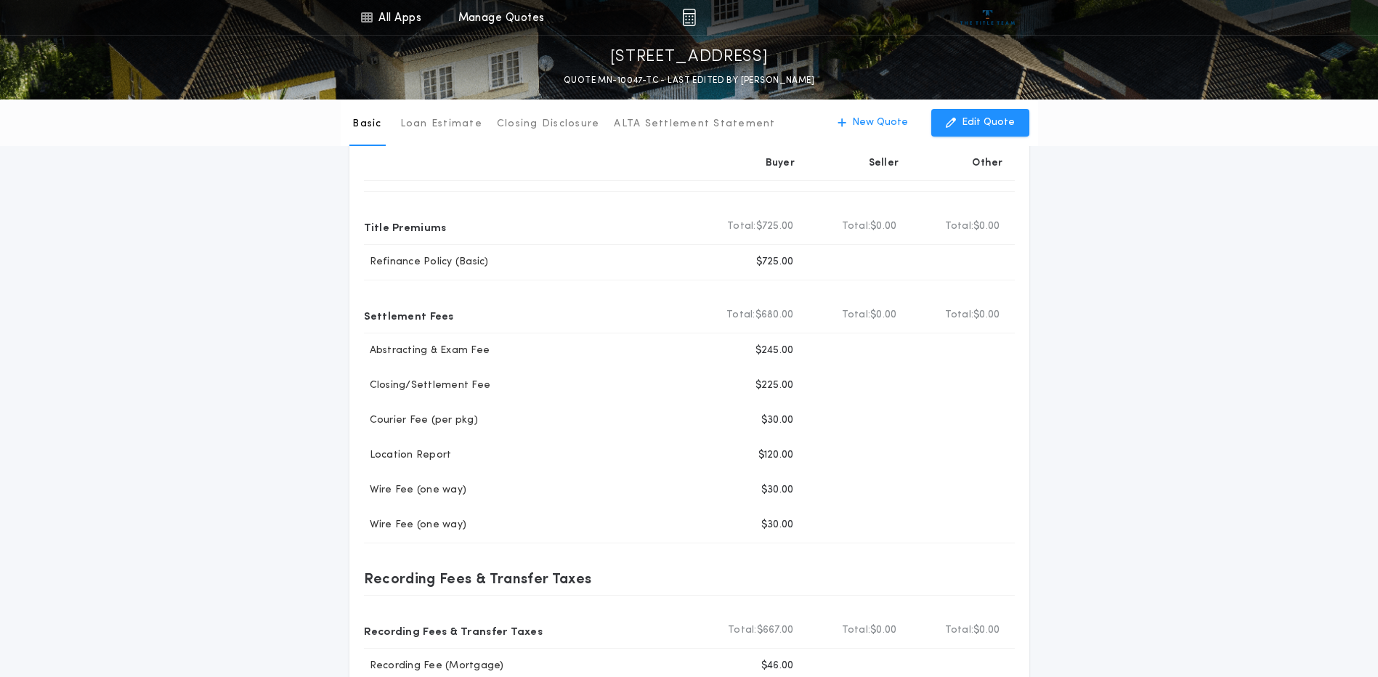
scroll to position [0, 0]
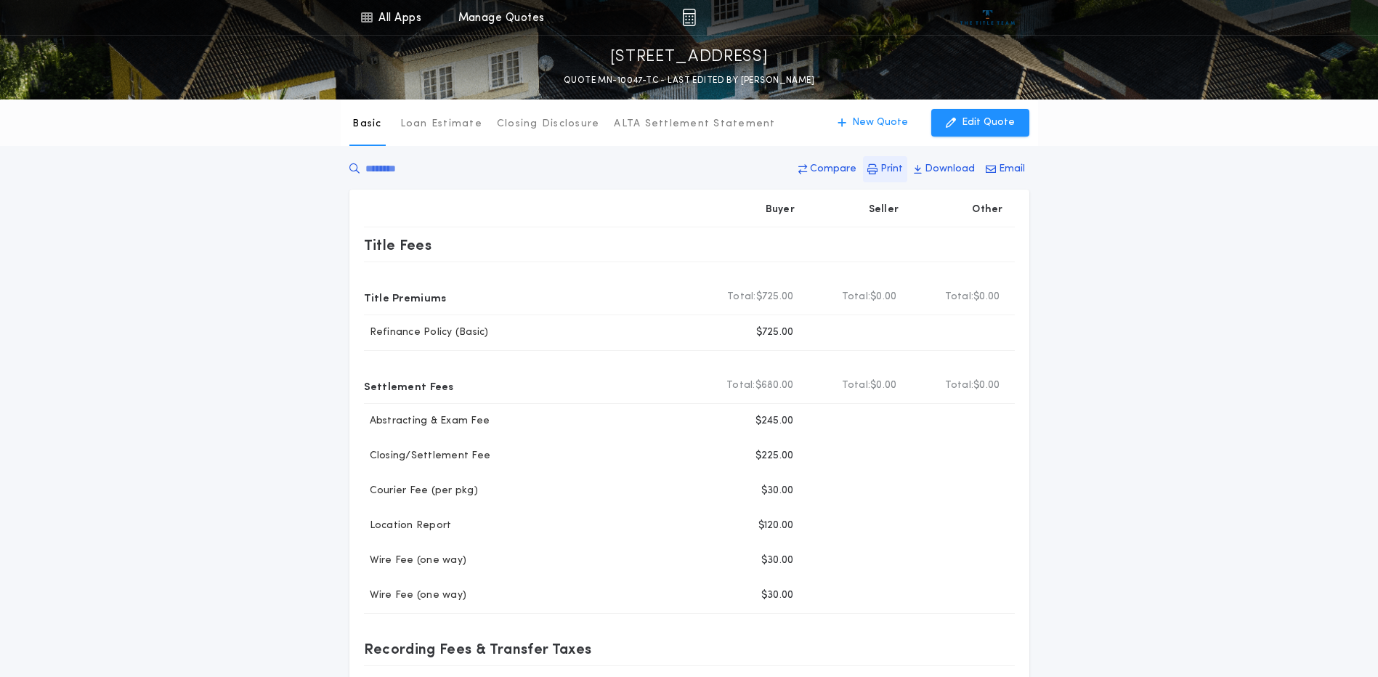
click at [879, 163] on button "Print" at bounding box center [885, 169] width 44 height 26
